Goal: Transaction & Acquisition: Subscribe to service/newsletter

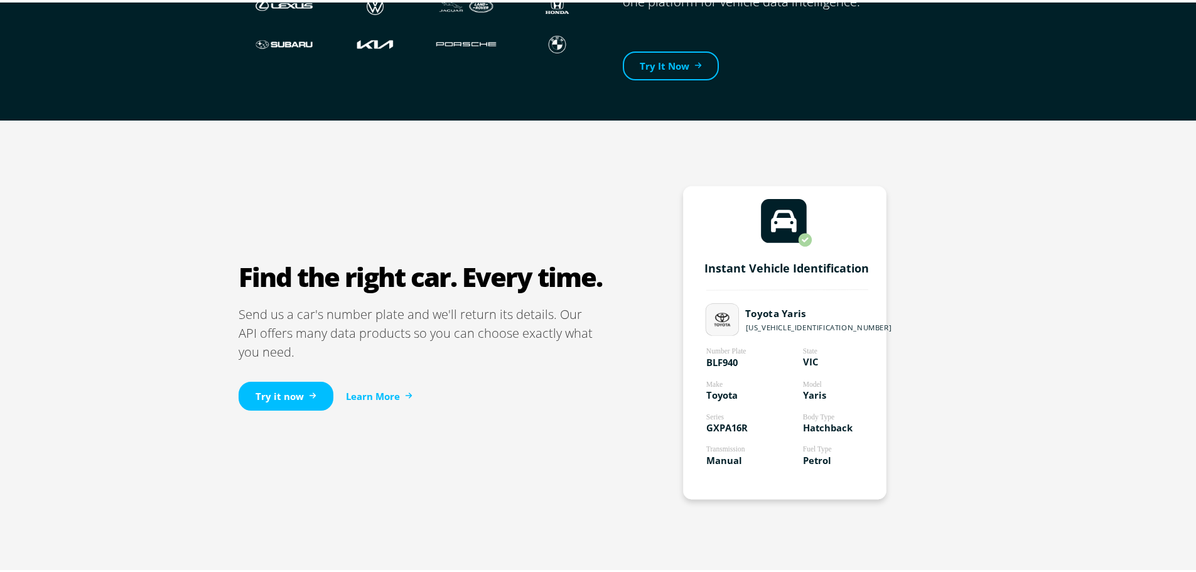
scroll to position [628, 0]
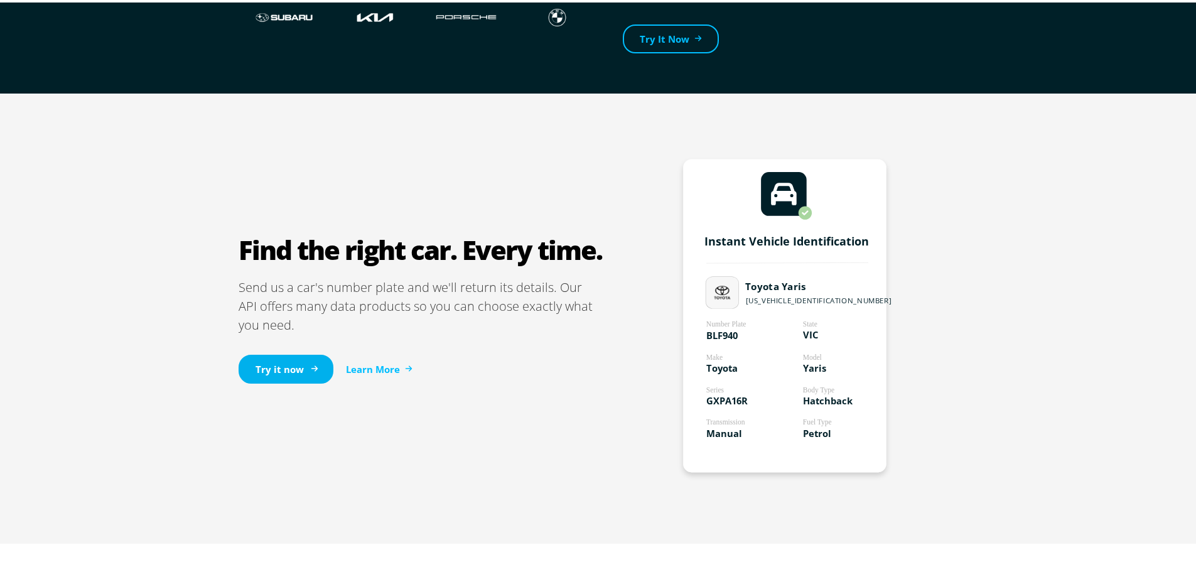
click at [281, 362] on link "Try it now" at bounding box center [286, 367] width 95 height 30
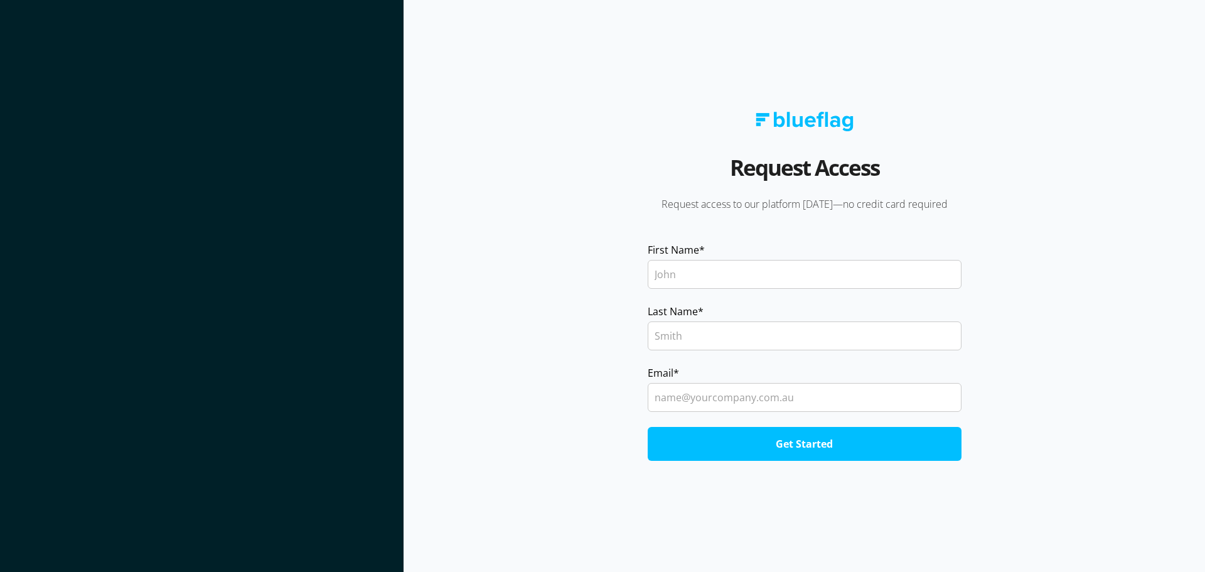
drag, startPoint x: 508, startPoint y: 229, endPoint x: 484, endPoint y: 218, distance: 26.1
click at [507, 229] on section "Request Access Request access to our platform today—no credit card required Fir…" at bounding box center [805, 286] width 802 height 572
click at [524, 303] on section "Request Access Request access to our platform today—no credit card required Fir…" at bounding box center [805, 286] width 802 height 572
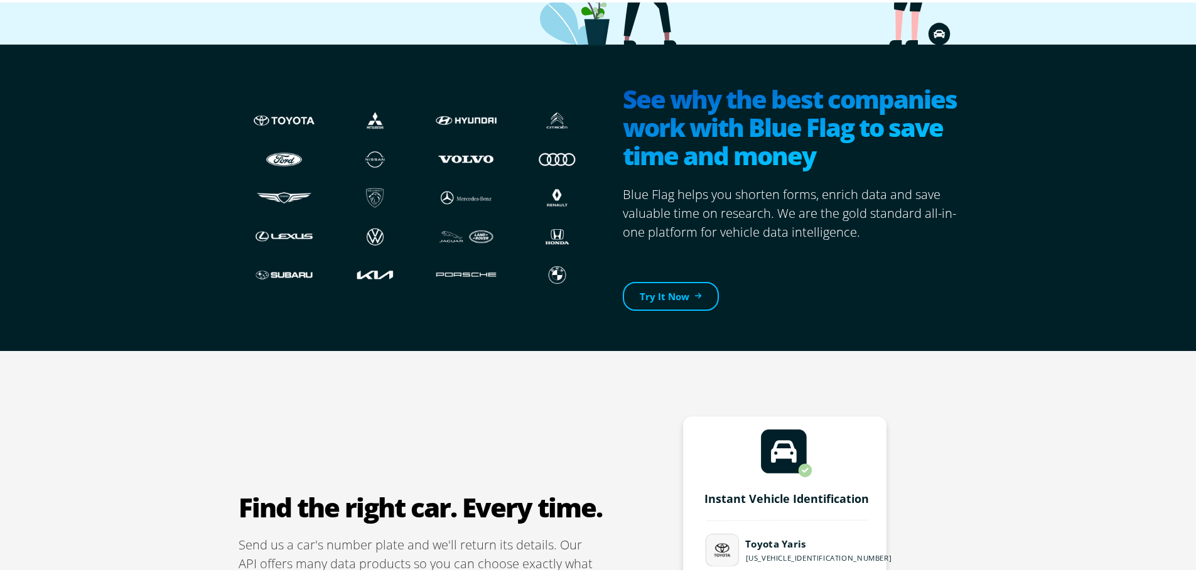
scroll to position [183, 0]
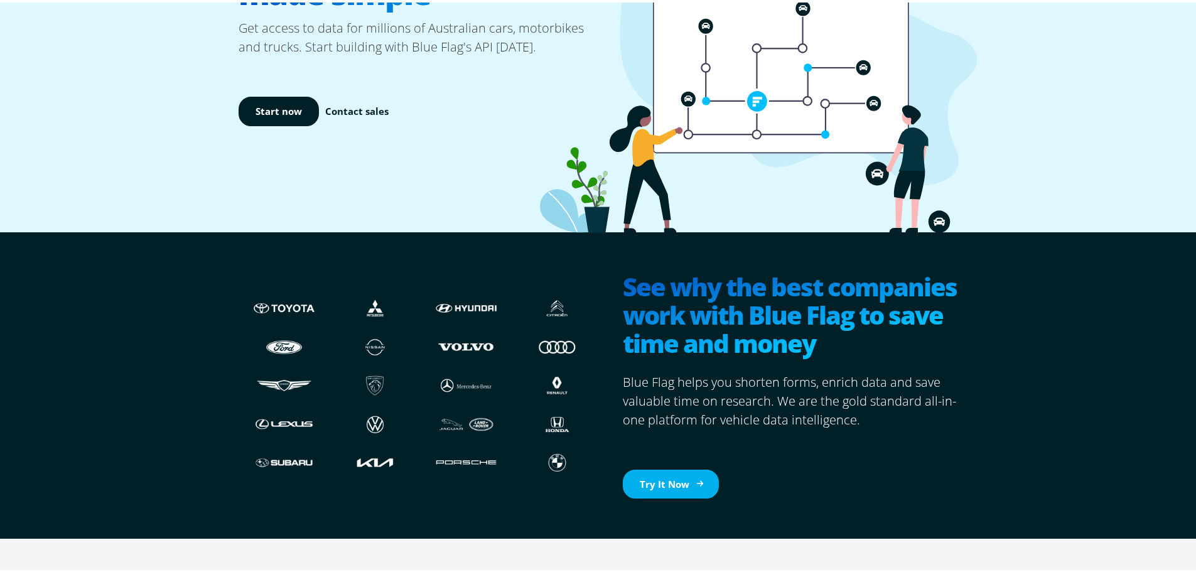
click at [650, 478] on link "Try It Now" at bounding box center [671, 482] width 96 height 30
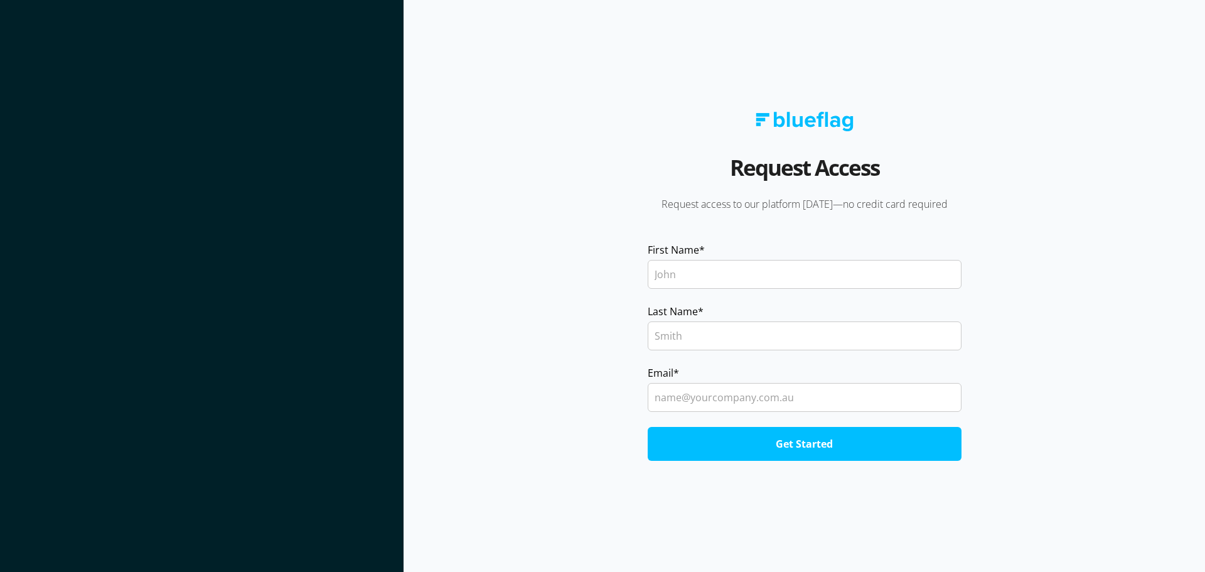
click at [719, 275] on input "First Name *" at bounding box center [805, 274] width 314 height 29
type input "Pat"
type input "Nguyen"
type input "pat@stwins.com.au"
click at [648, 427] on input "Get Started" at bounding box center [805, 444] width 314 height 34
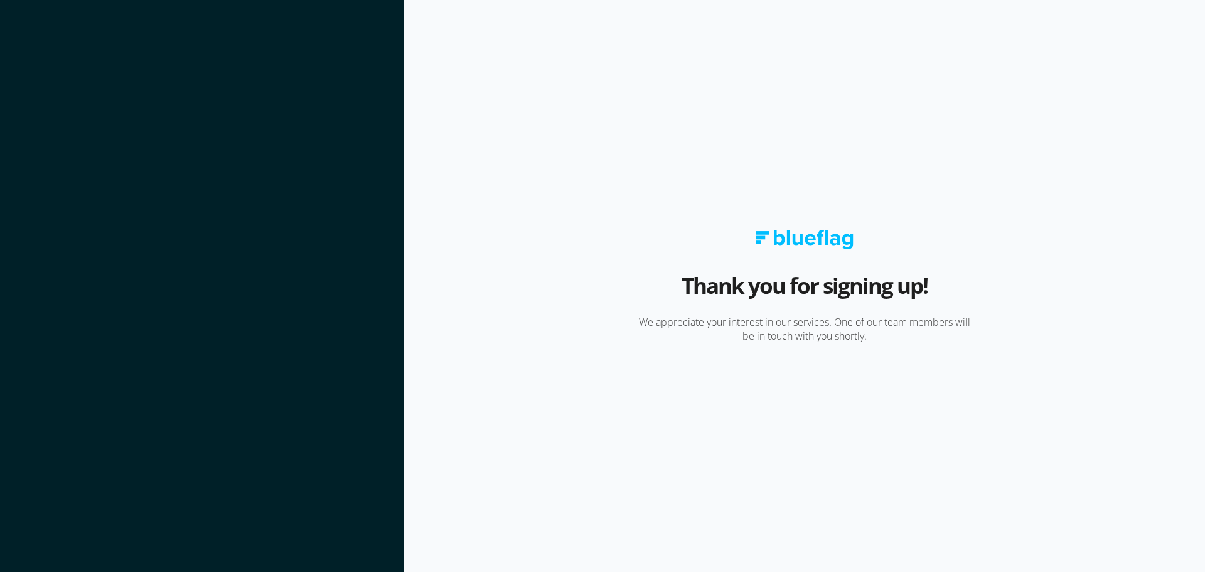
drag, startPoint x: 704, startPoint y: 210, endPoint x: 697, endPoint y: 209, distance: 6.3
click at [704, 210] on section "Thank you for signing up! We appreciate your interest in our services. One of o…" at bounding box center [805, 286] width 802 height 572
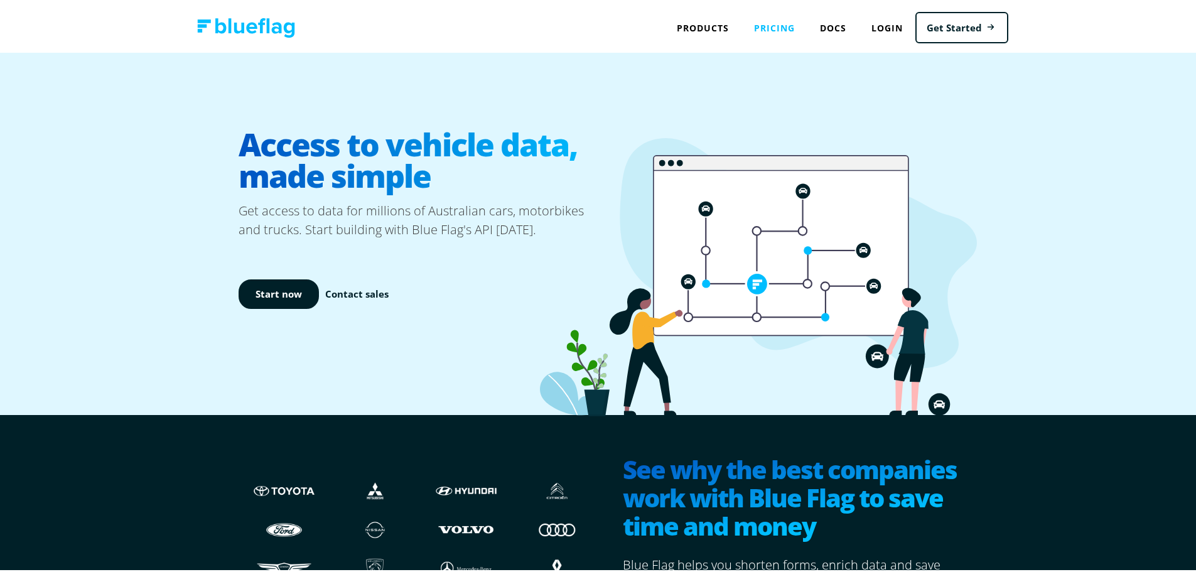
click at [773, 26] on link "Pricing" at bounding box center [774, 26] width 66 height 26
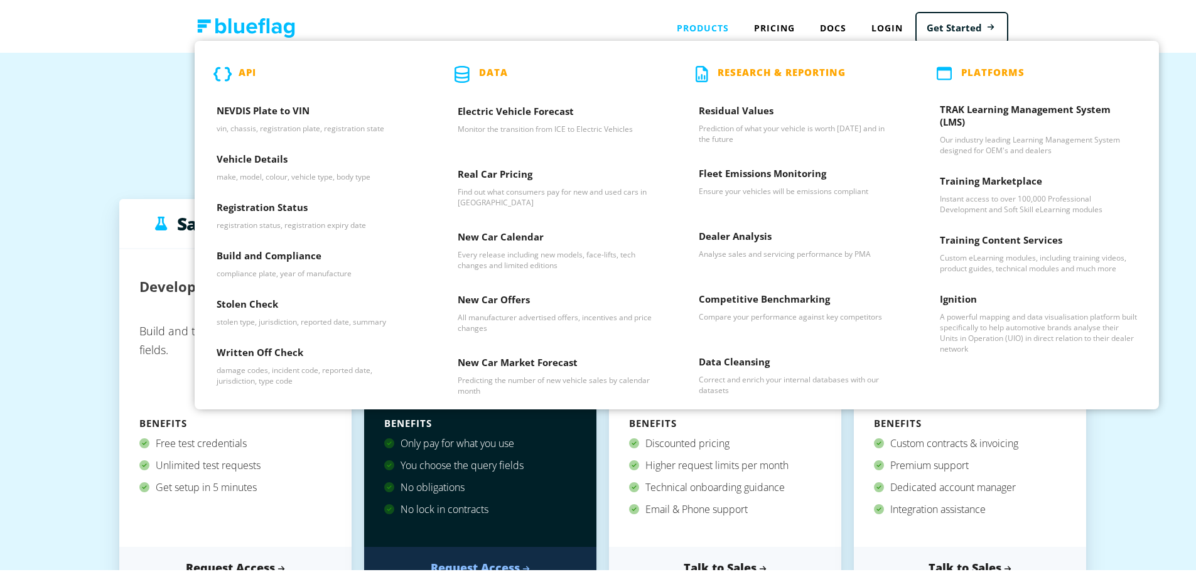
click at [692, 18] on div "Products API NEVDIS Plate to VIN vin, chassis, registration plate, registration…" at bounding box center [702, 26] width 77 height 26
click at [285, 110] on h3 "NEVDIS Plate to VIN" at bounding box center [315, 111] width 197 height 19
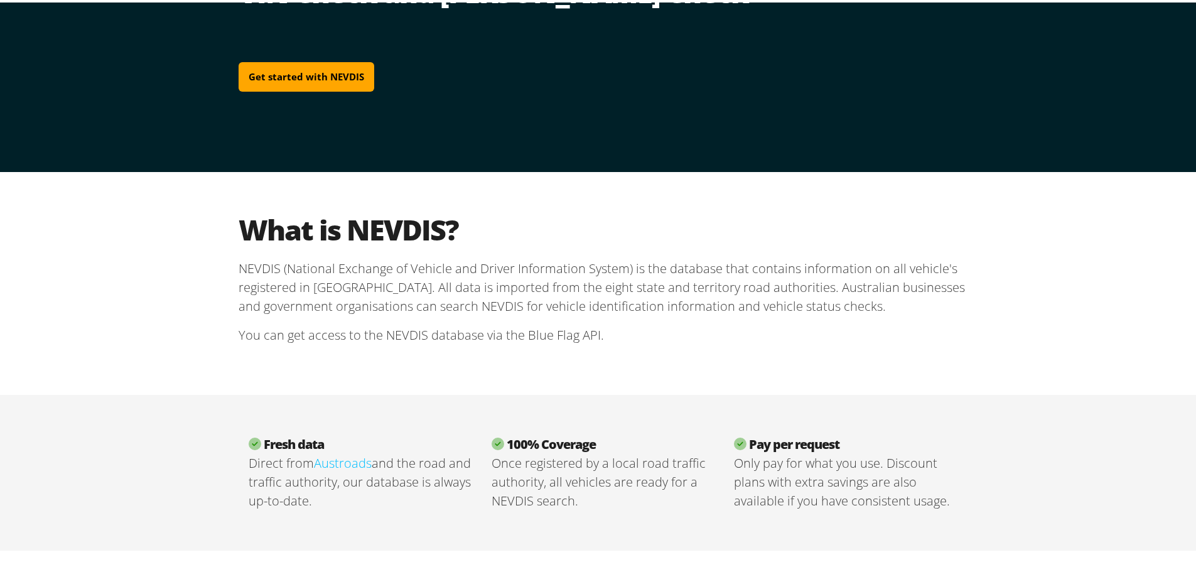
scroll to position [188, 0]
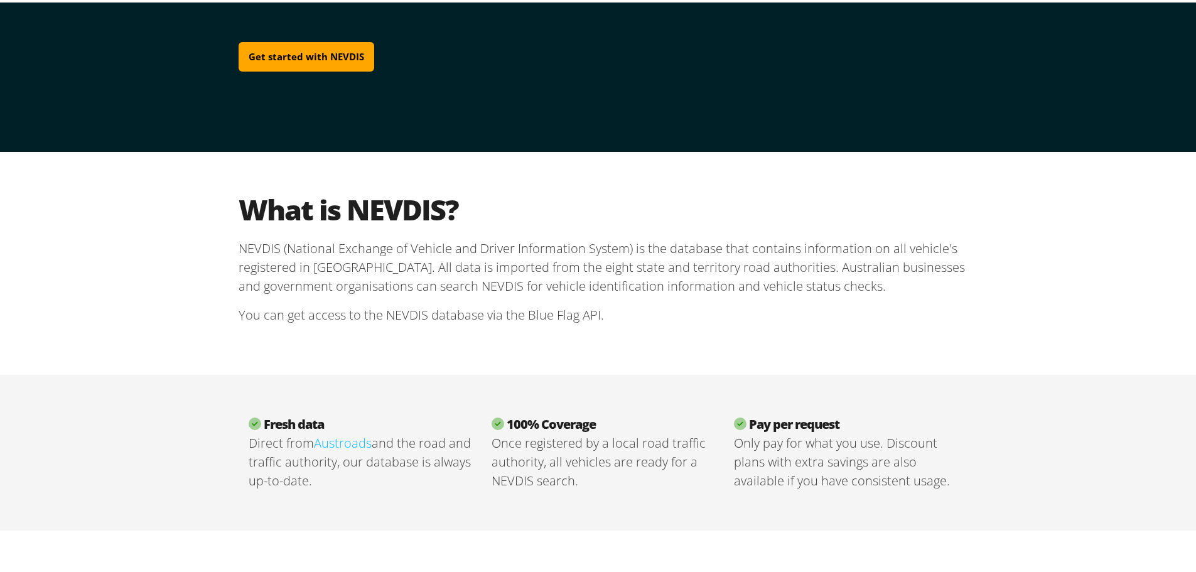
click at [397, 209] on h2 "What is NEVDIS?" at bounding box center [603, 207] width 728 height 35
copy h2 "NEVDIS"
